Goal: Task Accomplishment & Management: Complete application form

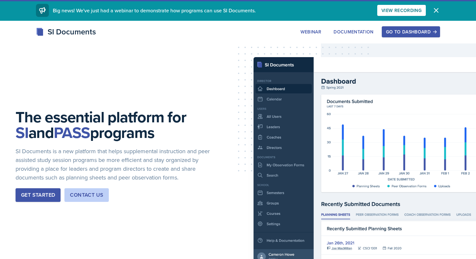
click at [414, 30] on div "Go to Dashboard" at bounding box center [411, 31] width 50 height 5
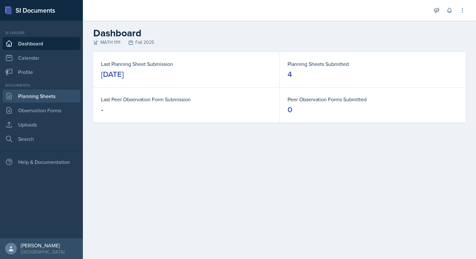
click at [71, 96] on link "Planning Sheets" at bounding box center [42, 95] width 78 height 13
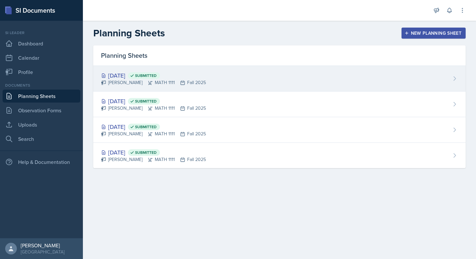
click at [238, 80] on div "[DATE] Submitted [PERSON_NAME] MATH 1111 Fall 2025" at bounding box center [279, 79] width 373 height 26
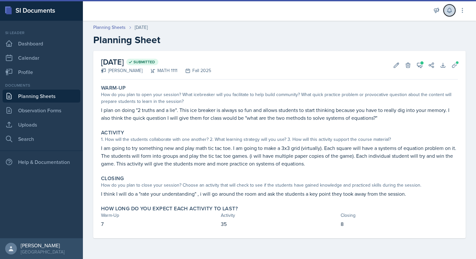
click at [454, 13] on button at bounding box center [450, 11] width 12 height 12
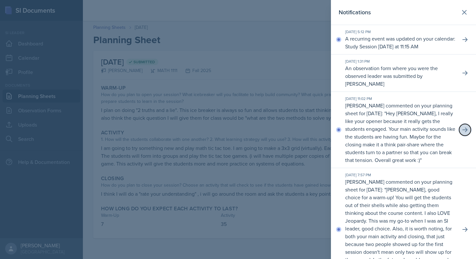
click at [465, 126] on icon at bounding box center [465, 129] width 6 height 6
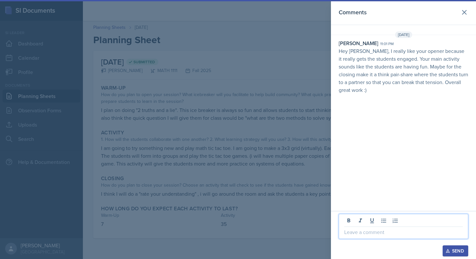
click at [367, 234] on p at bounding box center [403, 232] width 119 height 8
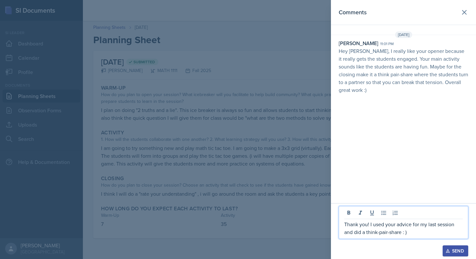
click at [460, 250] on div "Send" at bounding box center [455, 250] width 17 height 5
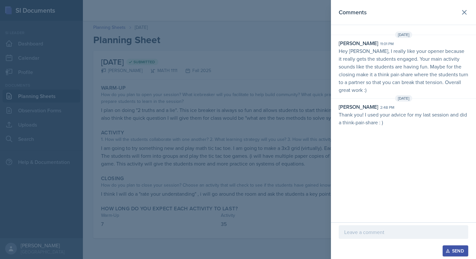
click at [308, 111] on div at bounding box center [238, 129] width 476 height 259
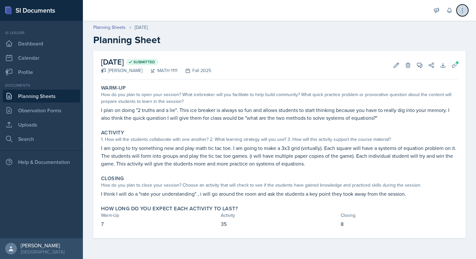
click at [457, 9] on button at bounding box center [463, 11] width 12 height 12
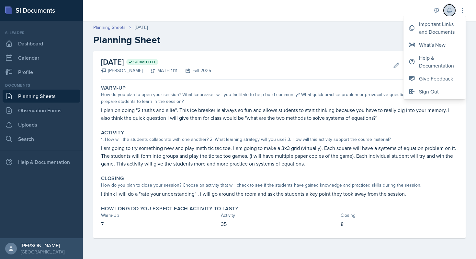
click at [452, 9] on icon at bounding box center [450, 10] width 6 height 6
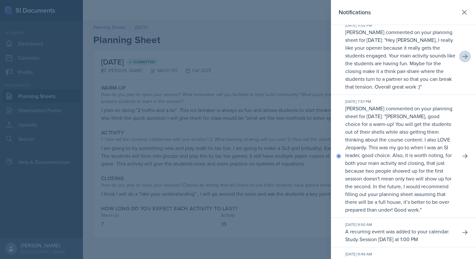
scroll to position [80, 0]
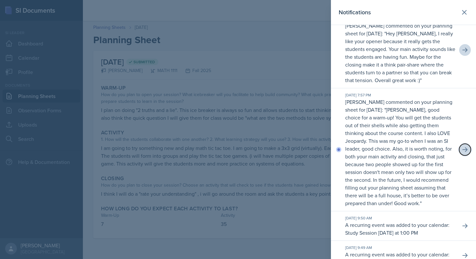
click at [463, 146] on button at bounding box center [466, 150] width 12 height 12
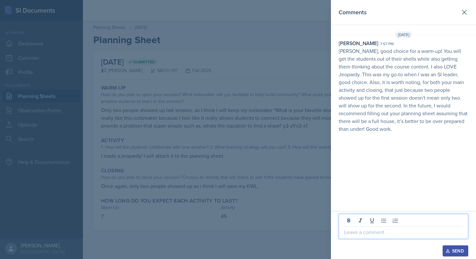
click at [396, 232] on p at bounding box center [403, 232] width 119 height 8
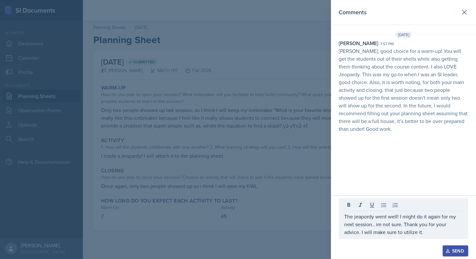
click at [451, 253] on button "Send" at bounding box center [456, 250] width 26 height 11
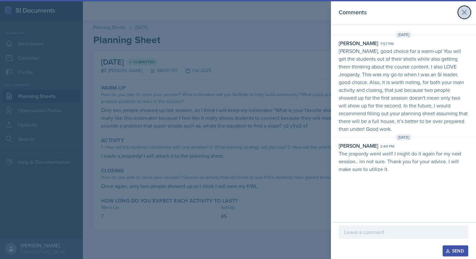
click at [463, 10] on icon at bounding box center [465, 12] width 4 height 4
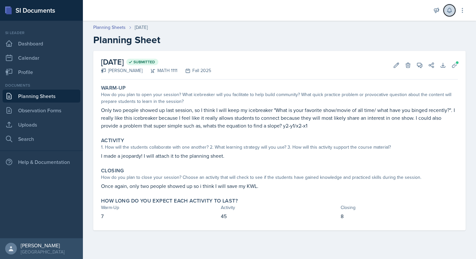
click at [448, 10] on icon at bounding box center [450, 10] width 4 height 5
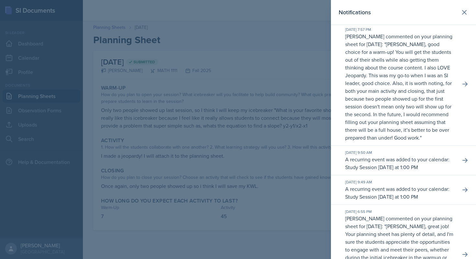
scroll to position [183, 0]
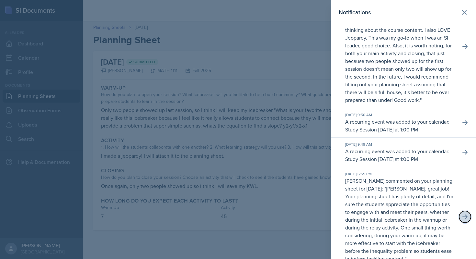
click at [468, 213] on icon at bounding box center [465, 216] width 6 height 6
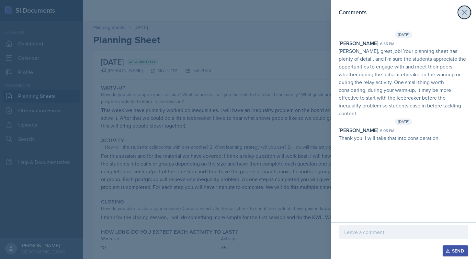
click at [465, 13] on icon at bounding box center [465, 12] width 4 height 4
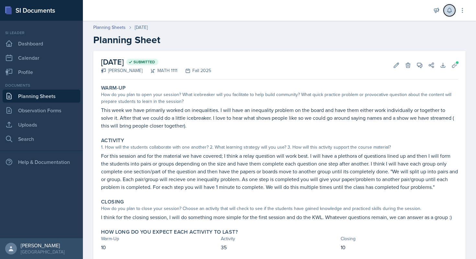
click at [447, 12] on icon at bounding box center [450, 10] width 6 height 6
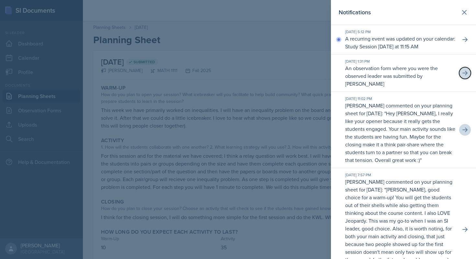
click at [462, 73] on button at bounding box center [466, 73] width 12 height 12
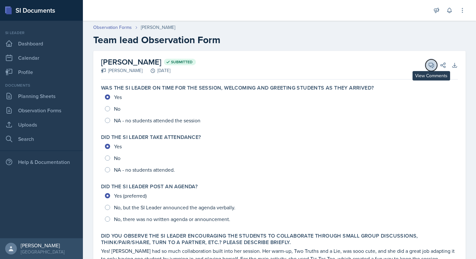
click at [430, 69] on button "View Comments" at bounding box center [432, 65] width 12 height 12
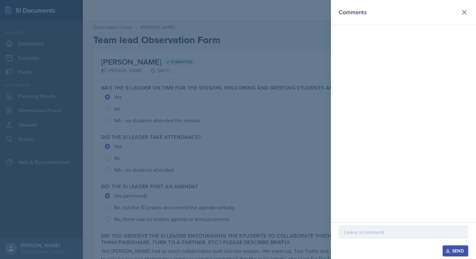
click at [367, 227] on div at bounding box center [404, 232] width 130 height 14
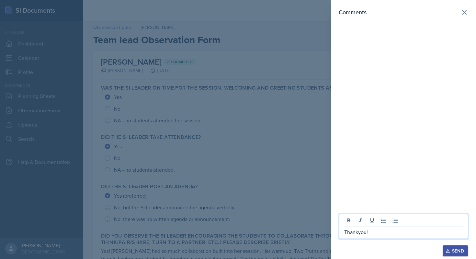
click at [460, 248] on div "Send" at bounding box center [455, 250] width 17 height 5
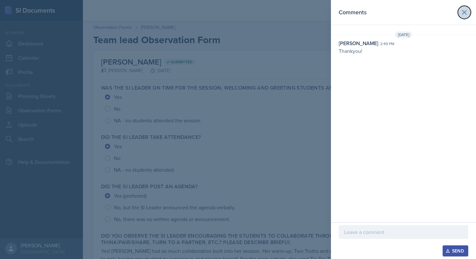
click at [464, 18] on button at bounding box center [464, 12] width 13 height 13
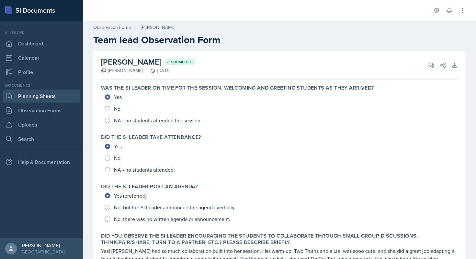
click at [33, 100] on link "Planning Sheets" at bounding box center [42, 95] width 78 height 13
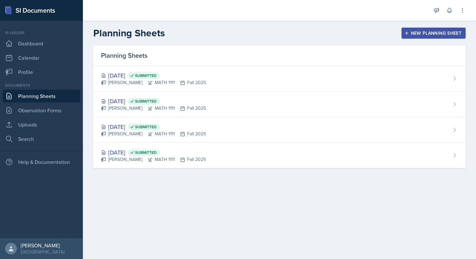
click at [436, 33] on div "New Planning Sheet" at bounding box center [434, 32] width 56 height 5
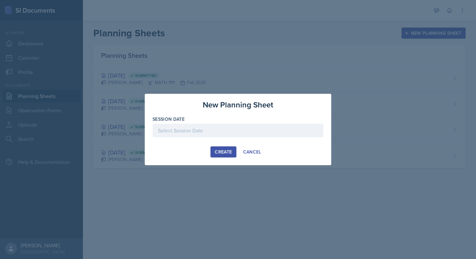
click at [225, 140] on div at bounding box center [238, 140] width 171 height 6
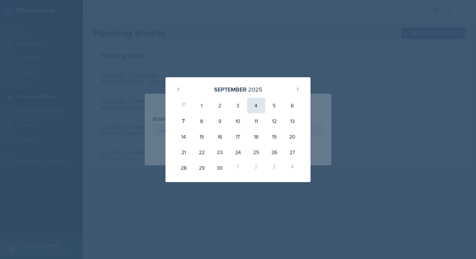
click at [252, 109] on div "4" at bounding box center [256, 106] width 18 height 16
type input "[DATE]"
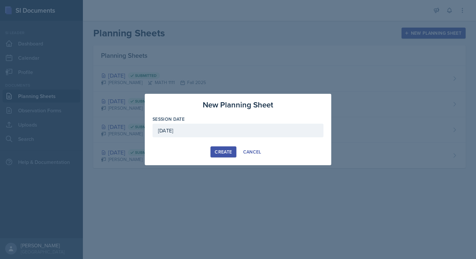
click at [220, 155] on button "Create" at bounding box center [224, 151] width 26 height 11
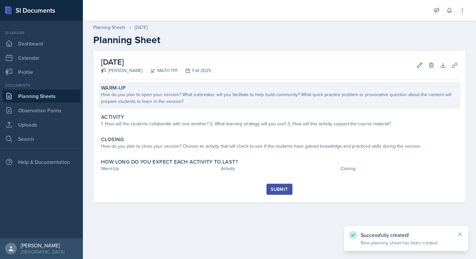
click at [232, 97] on div "How do you plan to open your session? What icebreaker will you facilitate to he…" at bounding box center [279, 98] width 357 height 14
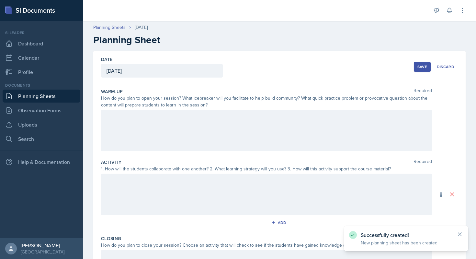
click at [182, 134] on div at bounding box center [266, 130] width 331 height 41
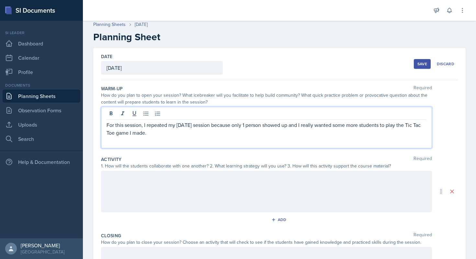
scroll to position [5, 0]
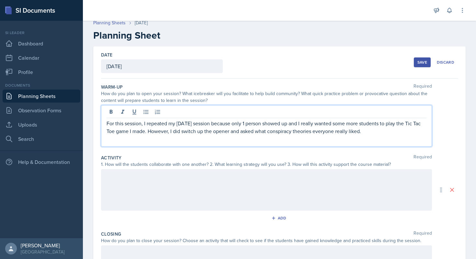
click at [217, 187] on div at bounding box center [266, 189] width 331 height 41
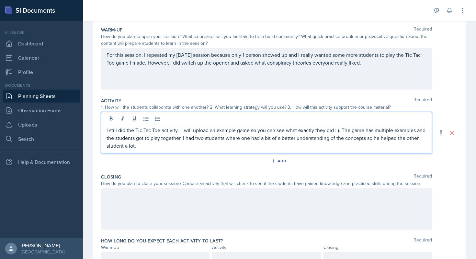
scroll to position [94, 0]
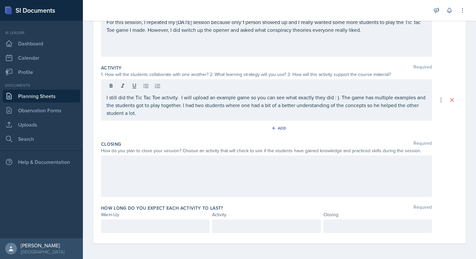
click at [221, 174] on div at bounding box center [266, 175] width 331 height 41
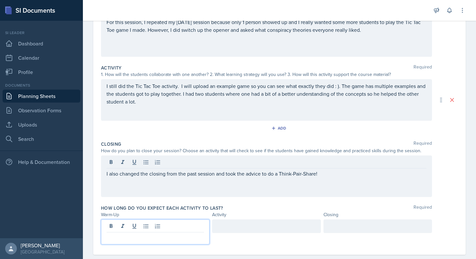
scroll to position [106, 0]
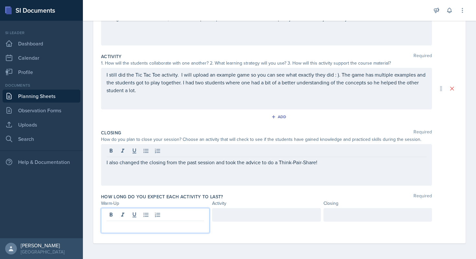
click at [172, 223] on p at bounding box center [156, 226] width 98 height 8
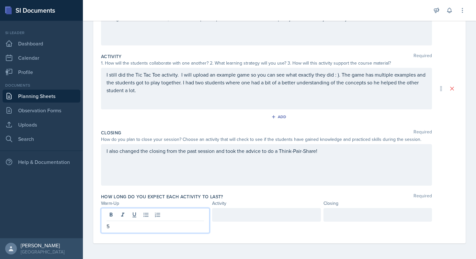
click at [241, 220] on div at bounding box center [266, 215] width 109 height 14
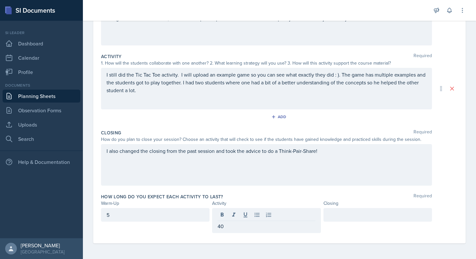
click at [343, 210] on div at bounding box center [378, 215] width 109 height 14
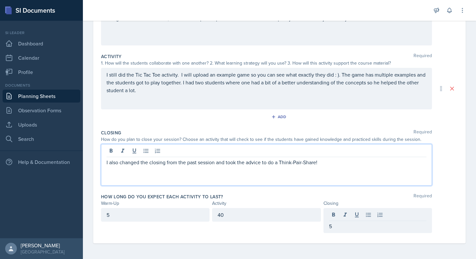
click at [344, 149] on div "I also changed the closing from the past session and took the advice to do a Th…" at bounding box center [266, 164] width 331 height 41
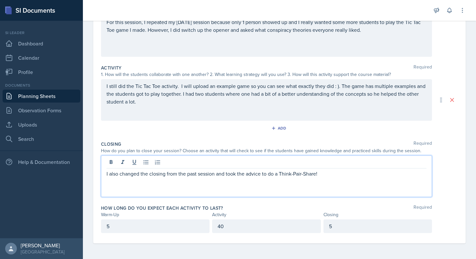
click at [255, 227] on p "40" at bounding box center [267, 226] width 98 height 8
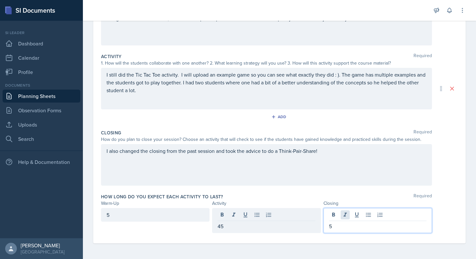
click at [343, 214] on div "5" at bounding box center [378, 220] width 109 height 25
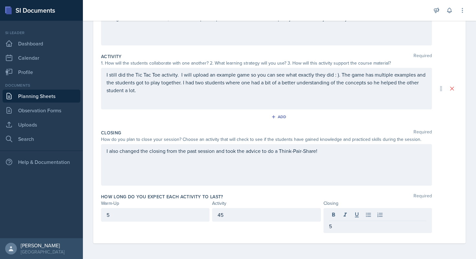
click at [342, 221] on div "5" at bounding box center [378, 220] width 109 height 25
click at [277, 215] on div "45" at bounding box center [266, 220] width 109 height 25
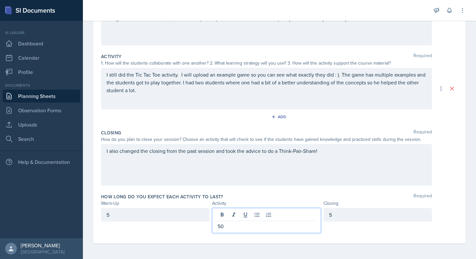
click at [349, 239] on div "Warm-Up Required How do you plan to open your session? What icebreaker will you…" at bounding box center [279, 110] width 357 height 266
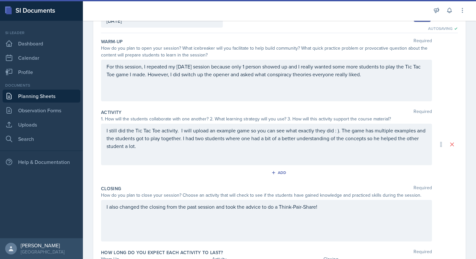
scroll to position [0, 0]
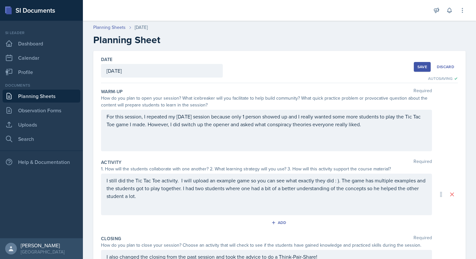
click at [419, 66] on div "Save" at bounding box center [423, 66] width 10 height 5
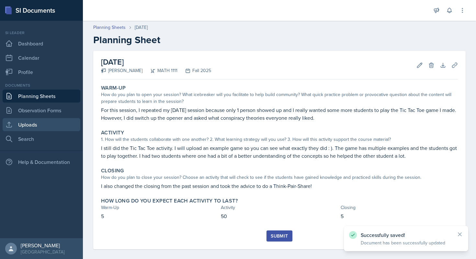
click at [44, 125] on link "Uploads" at bounding box center [42, 124] width 78 height 13
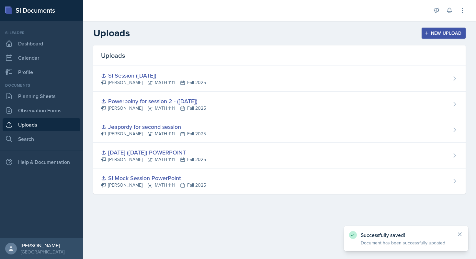
click at [455, 36] on div "New Upload" at bounding box center [444, 32] width 36 height 5
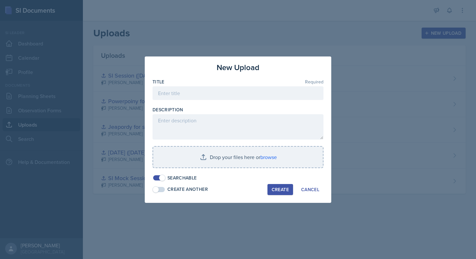
click at [221, 101] on div at bounding box center [238, 103] width 171 height 6
click at [221, 92] on input at bounding box center [238, 93] width 171 height 14
type input "Presentation for Session [DATE]"
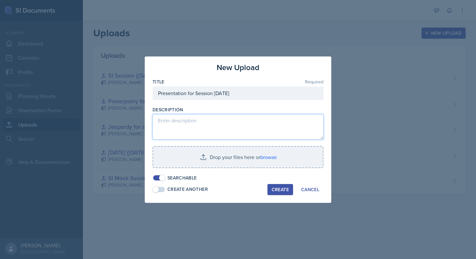
click at [179, 123] on textarea at bounding box center [238, 126] width 171 height 25
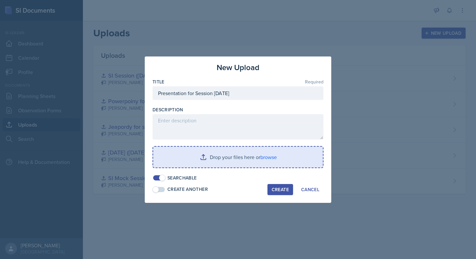
click at [243, 157] on input "file" at bounding box center [238, 156] width 170 height 21
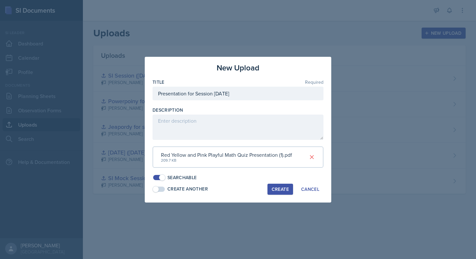
click at [284, 187] on div "Create" at bounding box center [280, 188] width 17 height 5
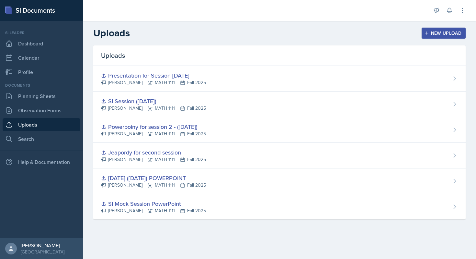
click at [431, 35] on div "New Upload" at bounding box center [444, 32] width 36 height 5
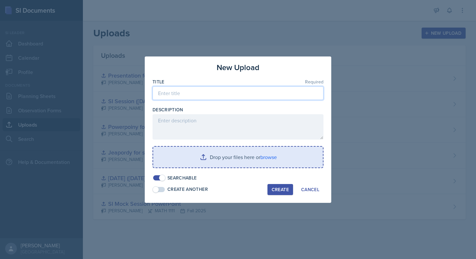
click at [226, 99] on input at bounding box center [238, 93] width 171 height 14
type input "Tic Tac Toe Game"
click at [218, 163] on input "file" at bounding box center [238, 156] width 170 height 21
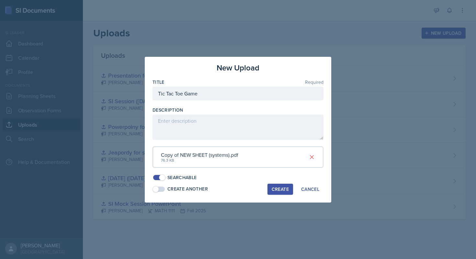
click at [278, 191] on div "Create" at bounding box center [280, 188] width 17 height 5
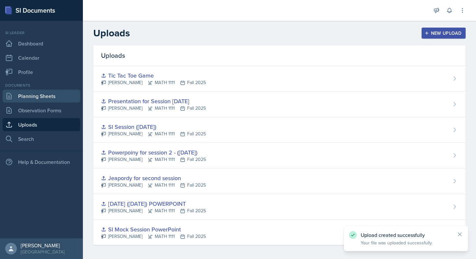
click at [64, 98] on link "Planning Sheets" at bounding box center [42, 95] width 78 height 13
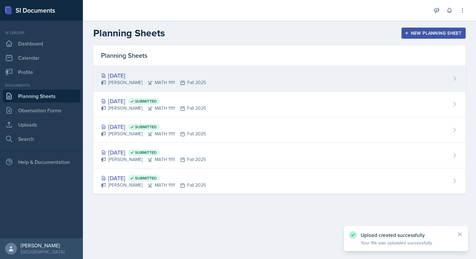
click at [301, 78] on div "[DATE] [PERSON_NAME] MATH 1111 Fall 2025" at bounding box center [279, 79] width 373 height 26
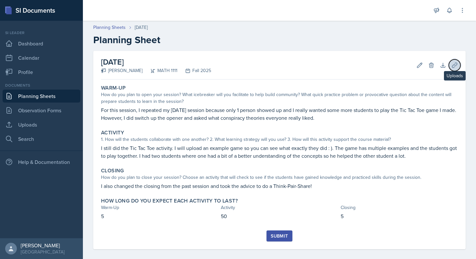
click at [454, 65] on icon at bounding box center [455, 65] width 6 height 6
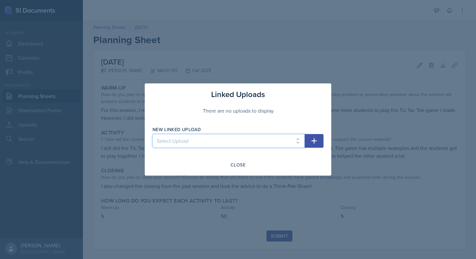
click at [234, 140] on select "Select Upload SI Mock Session PowerPoint [DATE] ([DATE]) POWERPOINT Jeapordy fo…" at bounding box center [229, 141] width 152 height 14
select select "dca5e2c3-859e-41d2-8edc-c3bd0554fdb7"
click at [153, 134] on select "Select Upload SI Mock Session PowerPoint [DATE] ([DATE]) POWERPOINT Jeapordy fo…" at bounding box center [229, 141] width 152 height 14
click at [322, 136] on button "button" at bounding box center [314, 141] width 19 height 14
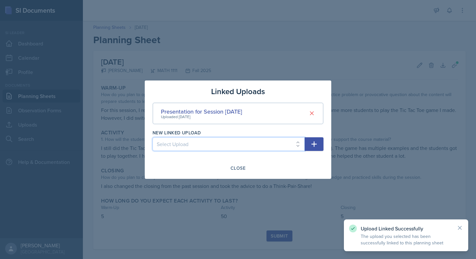
click at [267, 146] on select "Select Upload SI Mock Session PowerPoint [DATE] ([DATE]) POWERPOINT Jeapordy fo…" at bounding box center [229, 144] width 152 height 14
select select "c1fbb307-e534-4594-bc86-f7d7f69b9bc5"
click at [153, 137] on select "Select Upload SI Mock Session PowerPoint [DATE] ([DATE]) POWERPOINT Jeapordy fo…" at bounding box center [229, 144] width 152 height 14
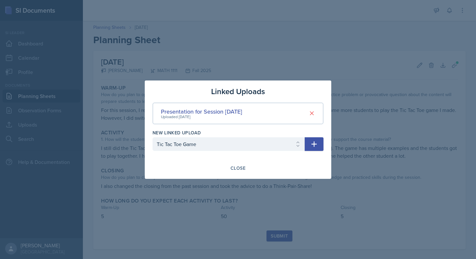
click at [316, 144] on icon "button" at bounding box center [315, 144] width 6 height 6
select select
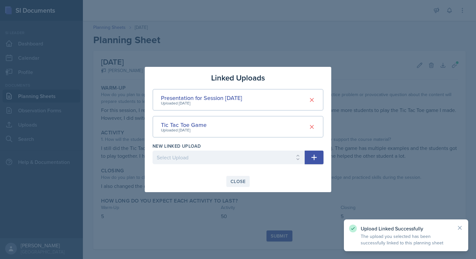
click at [235, 181] on div "Close" at bounding box center [238, 181] width 15 height 5
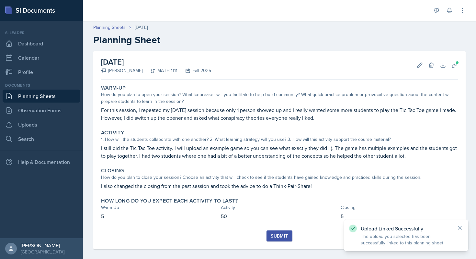
click at [274, 236] on div "Submit" at bounding box center [279, 235] width 17 height 5
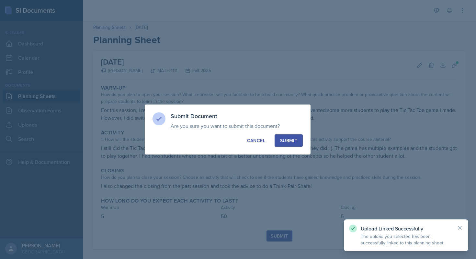
click at [296, 141] on div "Submit" at bounding box center [288, 140] width 17 height 6
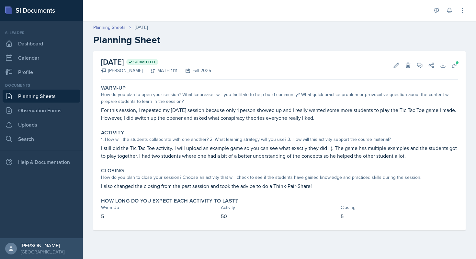
click at [53, 97] on link "Planning Sheets" at bounding box center [42, 95] width 78 height 13
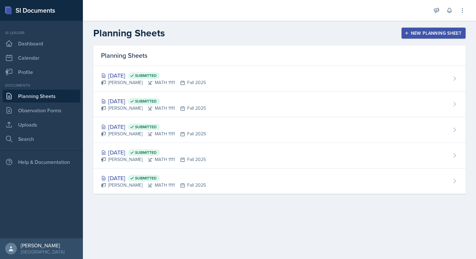
click at [408, 33] on icon "button" at bounding box center [406, 32] width 3 height 3
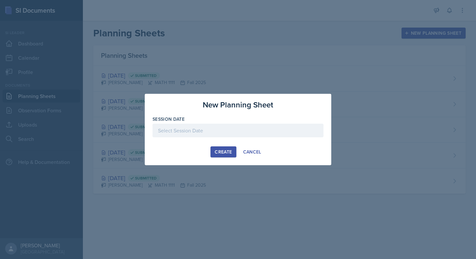
click at [216, 124] on div at bounding box center [238, 130] width 171 height 14
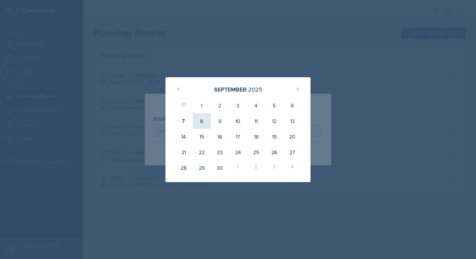
click at [204, 124] on div "8" at bounding box center [202, 121] width 18 height 16
type input "[DATE]"
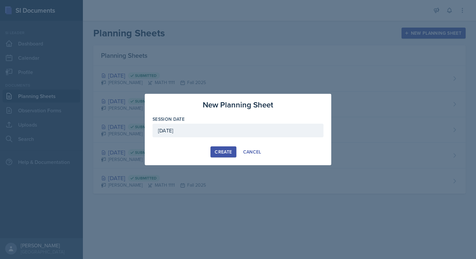
click at [230, 151] on div "Create" at bounding box center [223, 151] width 17 height 5
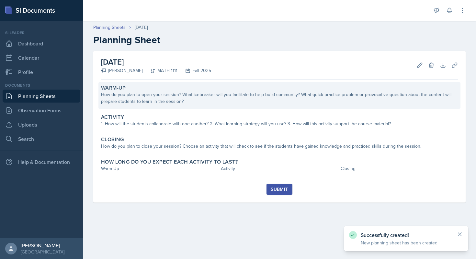
click at [204, 99] on div "How do you plan to open your session? What icebreaker will you facilitate to he…" at bounding box center [279, 98] width 357 height 14
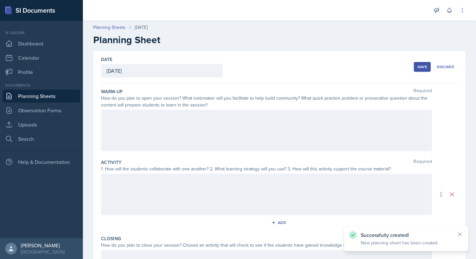
click at [160, 124] on div at bounding box center [266, 130] width 331 height 41
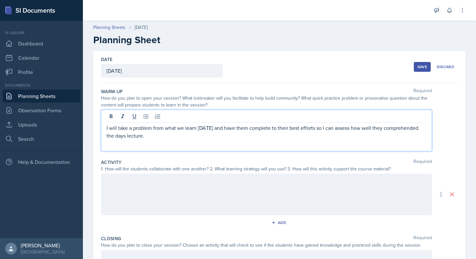
click at [205, 138] on p "I will take a problem from what we learn [DATE] and have them complete to their…" at bounding box center [267, 132] width 320 height 16
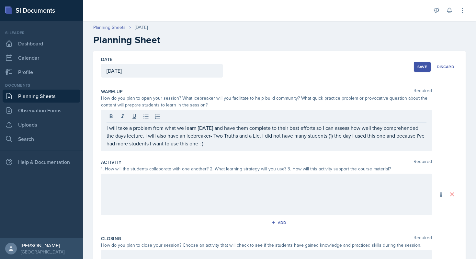
click at [146, 150] on div "I will take a problem from what we learn [DATE] and have them complete to their…" at bounding box center [266, 130] width 331 height 41
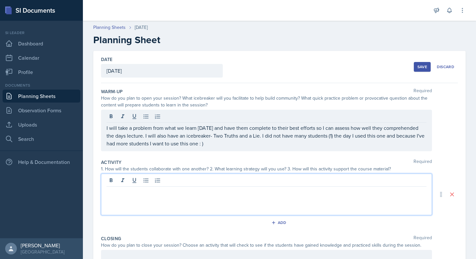
click at [142, 177] on div at bounding box center [266, 193] width 331 height 41
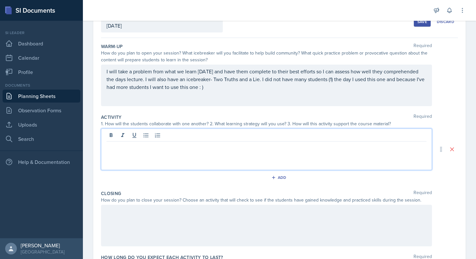
scroll to position [46, 0]
click at [143, 152] on div at bounding box center [266, 148] width 331 height 41
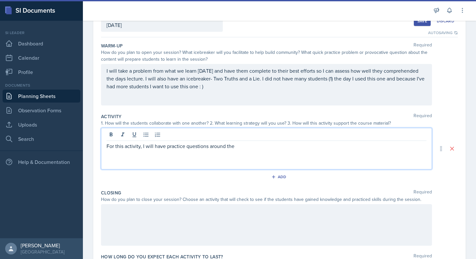
click at [240, 154] on div "For this activity, I will have practice questions around the" at bounding box center [266, 148] width 331 height 41
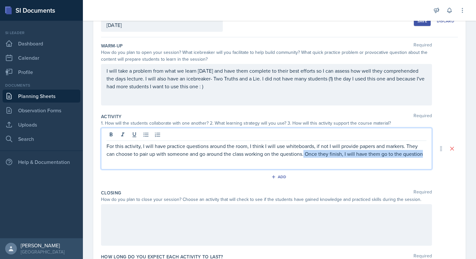
drag, startPoint x: 305, startPoint y: 154, endPoint x: 429, endPoint y: 157, distance: 124.1
click at [429, 157] on div "For this activity, I will have practice questions around the room, I think I wi…" at bounding box center [266, 148] width 331 height 41
click at [276, 224] on div at bounding box center [266, 224] width 331 height 41
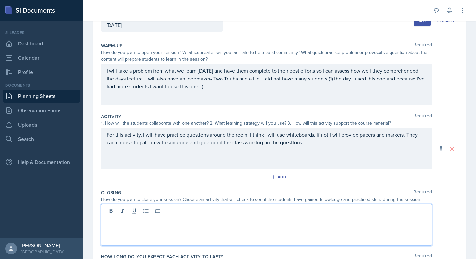
scroll to position [57, 0]
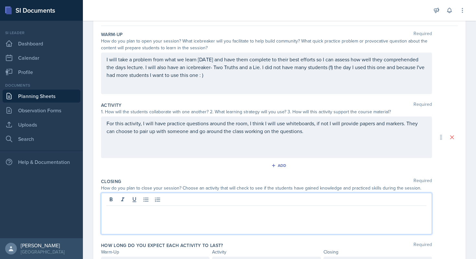
paste div
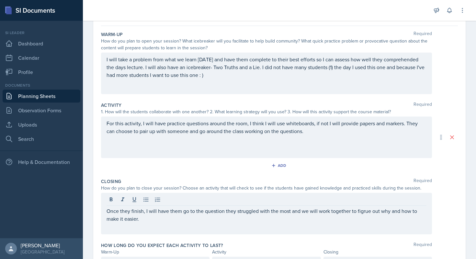
click at [353, 137] on div "For this activity, I will have practice questions around the room, I think I wi…" at bounding box center [266, 136] width 331 height 41
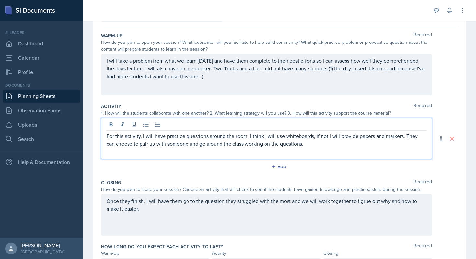
scroll to position [56, 0]
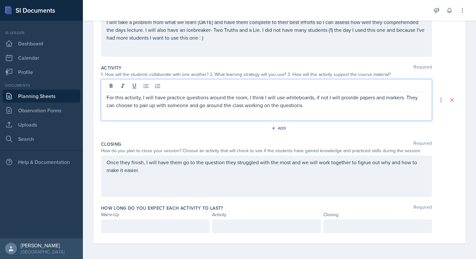
click at [147, 227] on div at bounding box center [155, 226] width 109 height 14
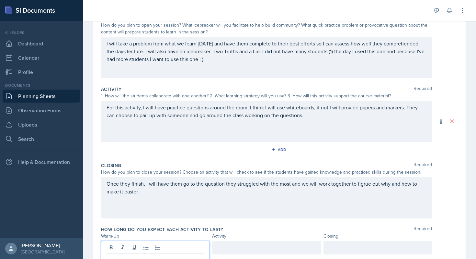
scroll to position [86, 0]
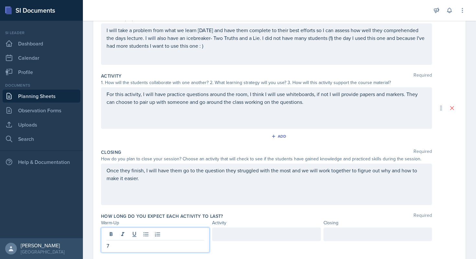
click at [247, 234] on div at bounding box center [266, 234] width 109 height 14
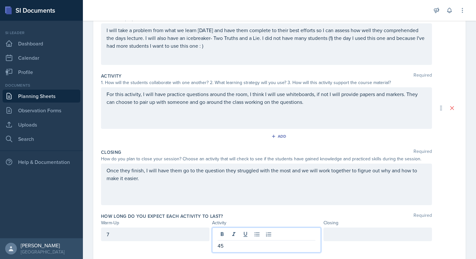
click at [337, 232] on div at bounding box center [378, 234] width 109 height 14
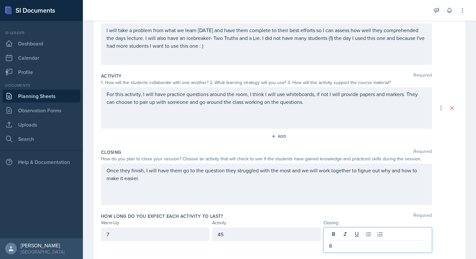
click at [437, 225] on div "Warm-Up Activity Closing" at bounding box center [279, 222] width 357 height 7
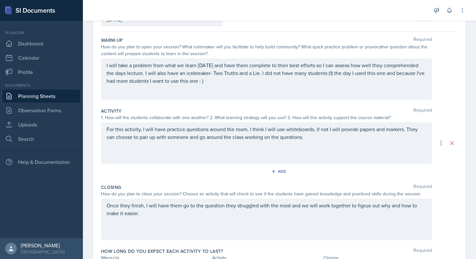
scroll to position [9, 0]
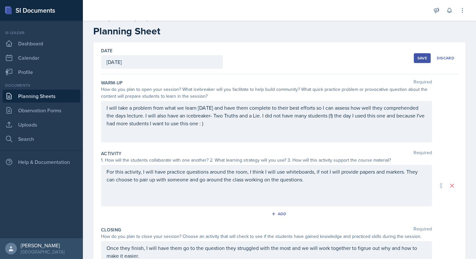
click at [423, 59] on div "Save" at bounding box center [423, 57] width 10 height 5
